Goal: Task Accomplishment & Management: Complete application form

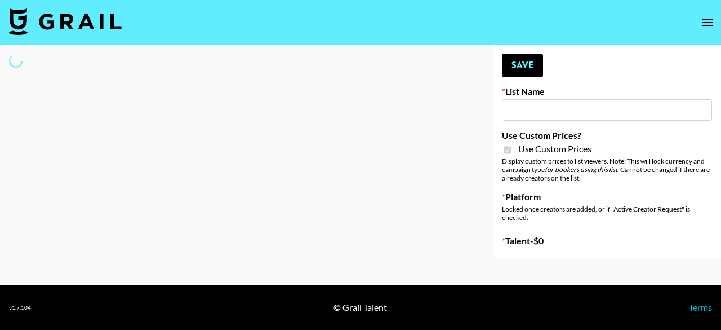
type input "Poizon IG ([DATE])"
checkbox input "true"
select select "Brand"
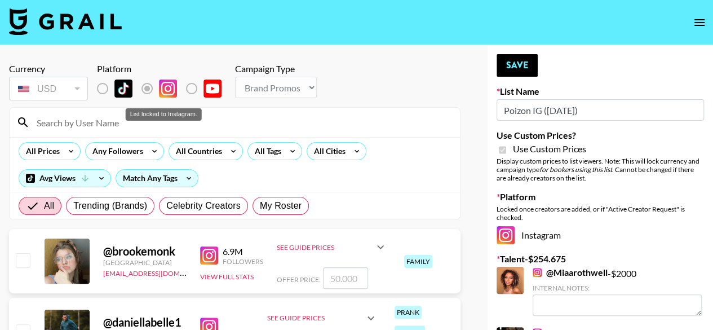
click at [99, 90] on label "List locked to Instagram." at bounding box center [112, 89] width 42 height 24
click at [694, 25] on icon "open drawer" at bounding box center [699, 22] width 10 height 7
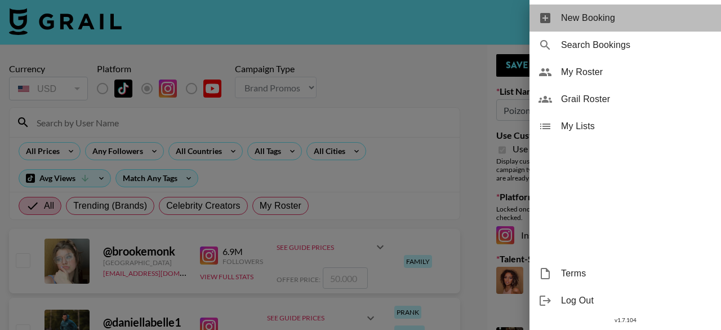
click at [598, 24] on span "New Booking" at bounding box center [636, 18] width 151 height 14
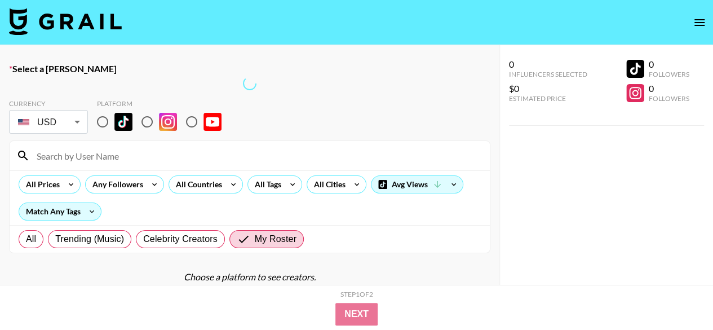
click at [103, 119] on input "radio" at bounding box center [103, 122] width 24 height 24
radio input "true"
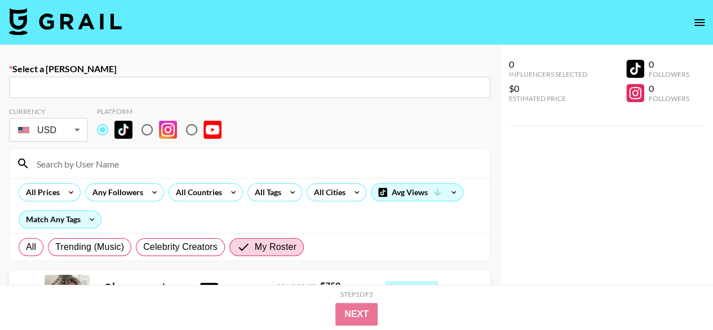
click at [170, 86] on input "text" at bounding box center [250, 87] width 468 height 13
click at [128, 91] on input "text" at bounding box center [250, 87] width 468 height 13
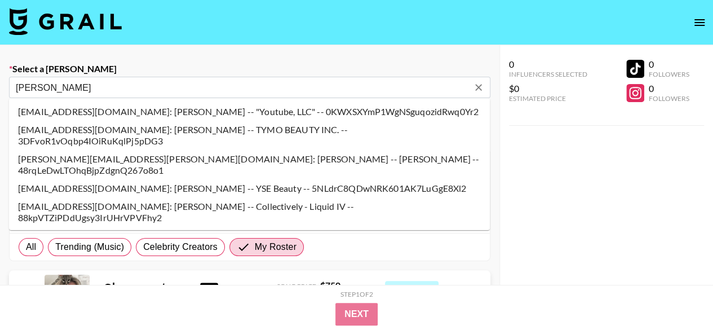
click at [198, 86] on input "[PERSON_NAME]" at bounding box center [242, 87] width 452 height 13
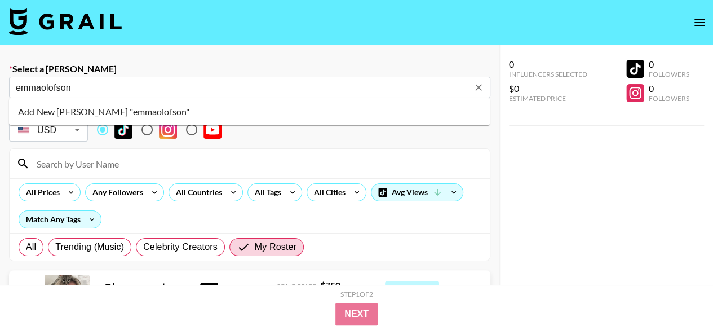
click at [43, 89] on input "emmaolofson" at bounding box center [242, 87] width 452 height 13
click at [101, 87] on input "[PERSON_NAME]" at bounding box center [242, 87] width 452 height 13
click at [64, 90] on input "[PERSON_NAME]" at bounding box center [242, 87] width 452 height 13
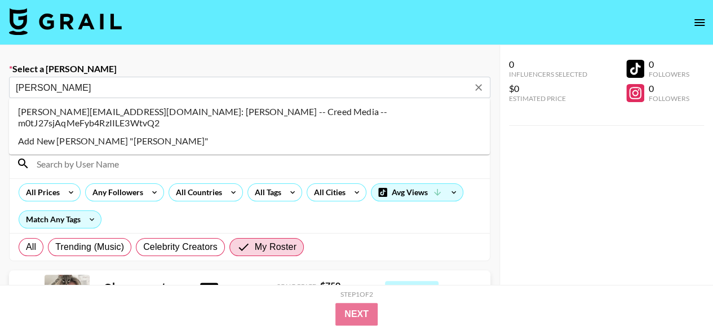
click at [103, 114] on li "[PERSON_NAME][EMAIL_ADDRESS][DOMAIN_NAME]: [PERSON_NAME] -- Creed Media -- m0tJ…" at bounding box center [249, 117] width 480 height 29
type input "[PERSON_NAME][EMAIL_ADDRESS][DOMAIN_NAME]: [PERSON_NAME] -- Creed Media -- m0tJ…"
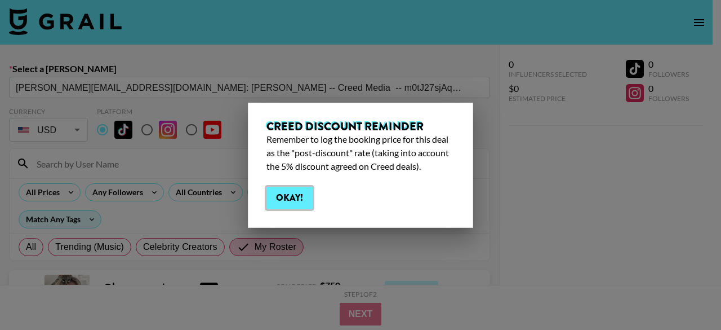
click at [301, 196] on button "Okay!" at bounding box center [289, 197] width 46 height 23
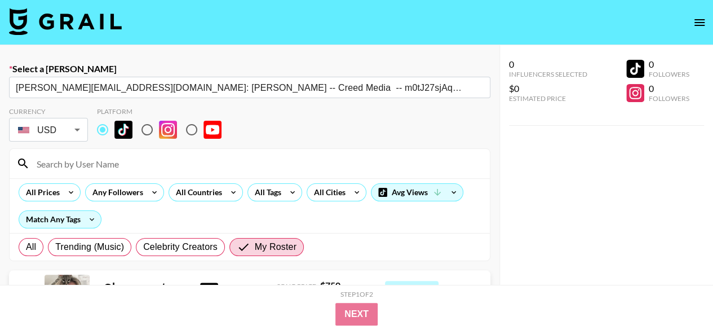
click at [335, 158] on input at bounding box center [256, 163] width 453 height 18
